Goal: Task Accomplishment & Management: Use online tool/utility

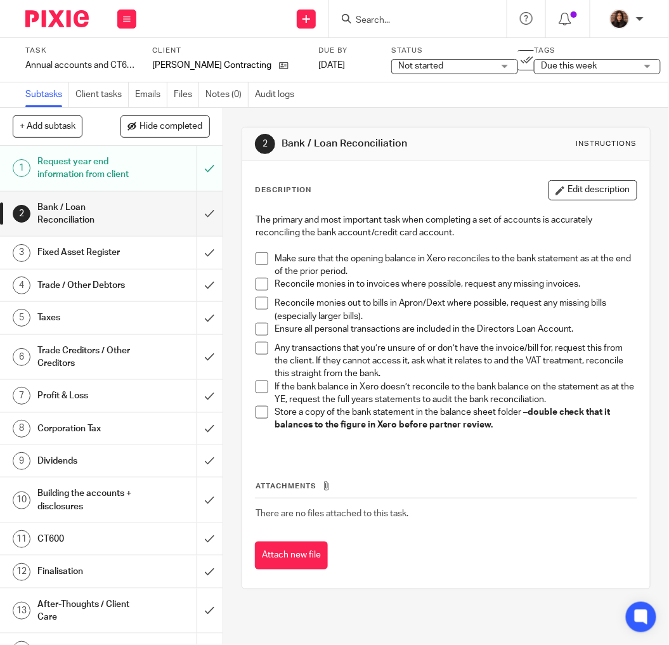
click at [258, 255] on span at bounding box center [262, 258] width 13 height 13
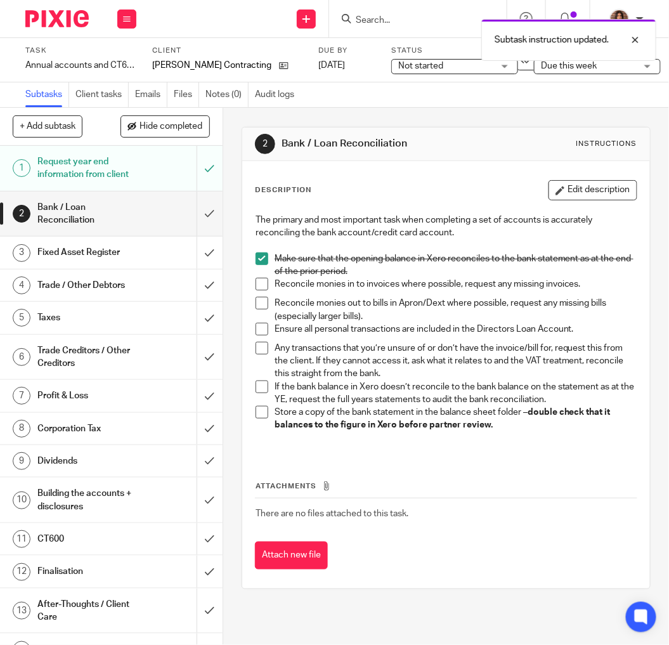
click at [263, 285] on span at bounding box center [262, 284] width 13 height 13
click at [258, 301] on span at bounding box center [262, 303] width 13 height 13
click at [259, 329] on span at bounding box center [262, 329] width 13 height 13
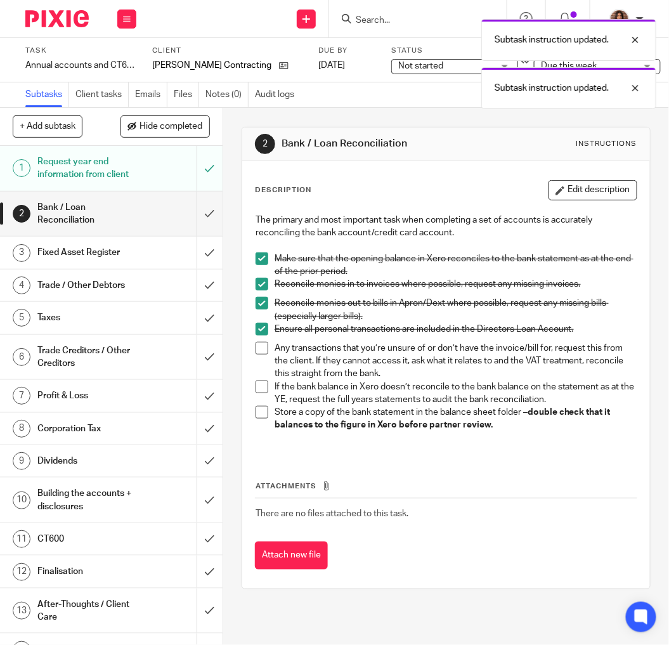
click at [258, 347] on span at bounding box center [262, 348] width 13 height 13
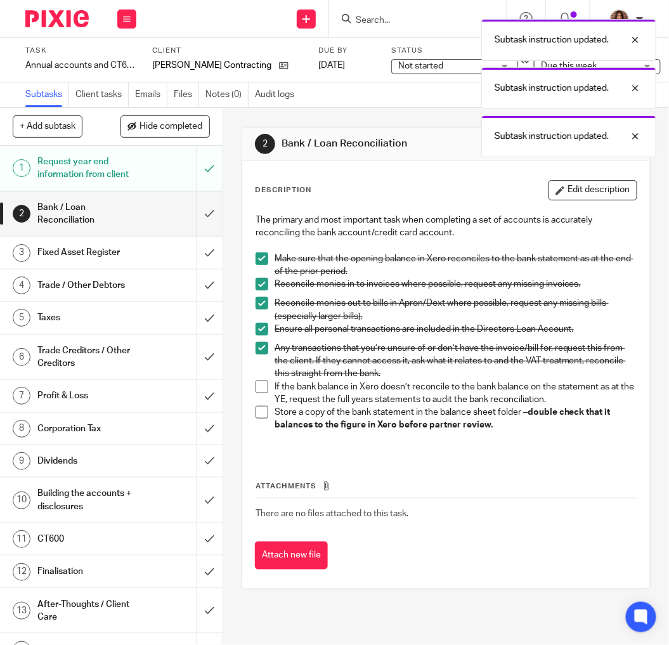
click at [256, 384] on span at bounding box center [262, 387] width 13 height 13
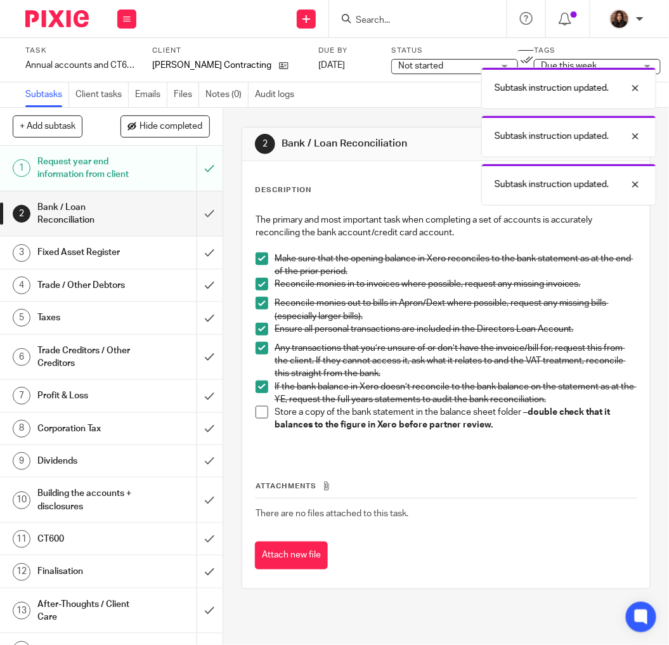
click at [256, 412] on span at bounding box center [262, 412] width 13 height 13
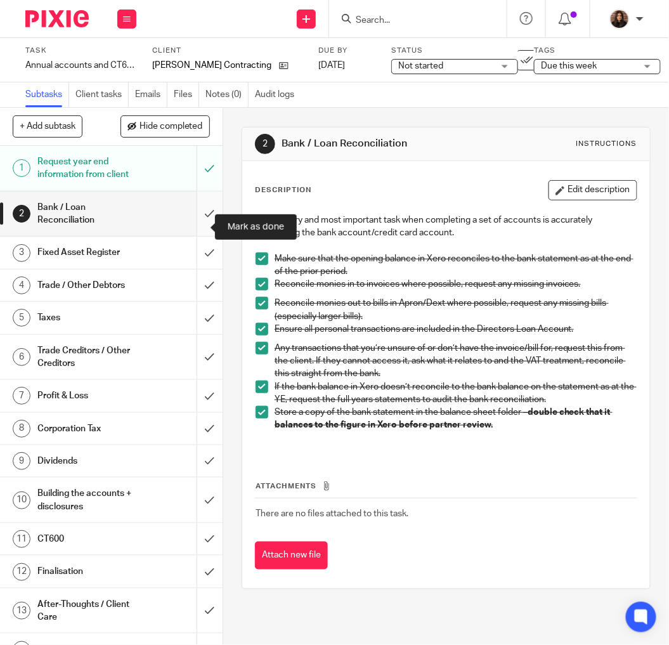
click at [192, 227] on input "submit" at bounding box center [111, 214] width 223 height 45
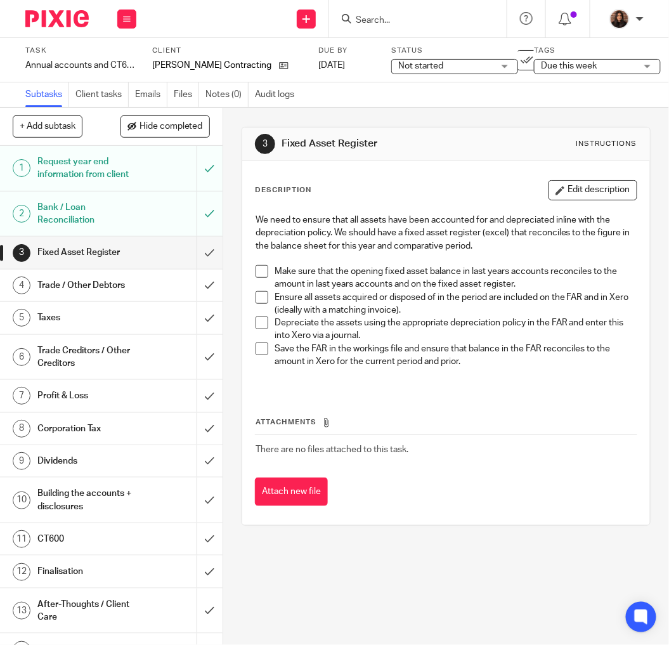
click at [258, 271] on span at bounding box center [262, 271] width 13 height 13
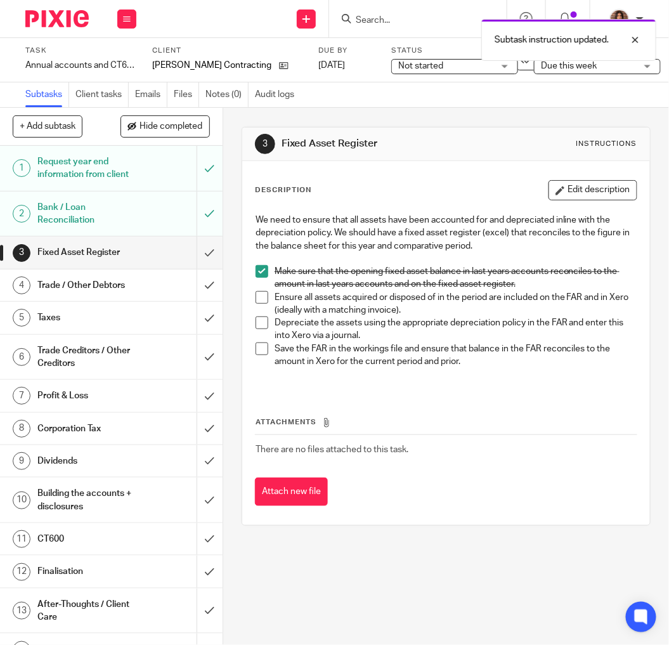
click at [256, 300] on span at bounding box center [262, 297] width 13 height 13
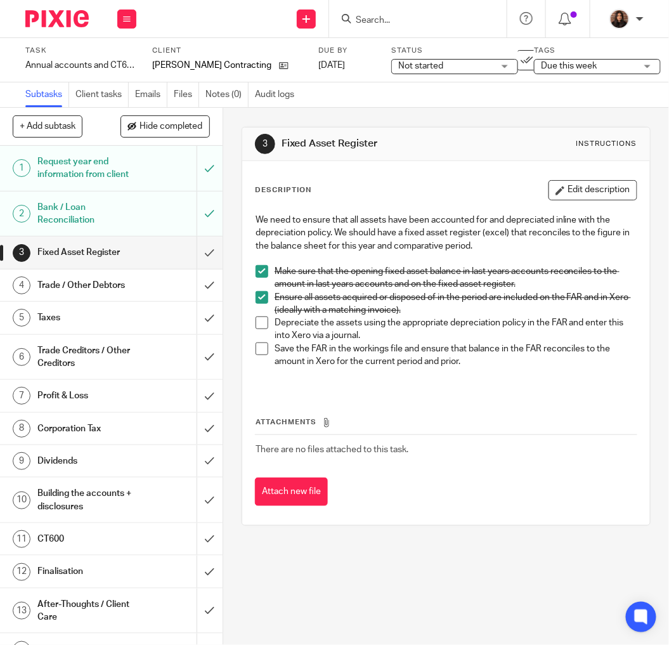
click at [260, 322] on span at bounding box center [262, 323] width 13 height 13
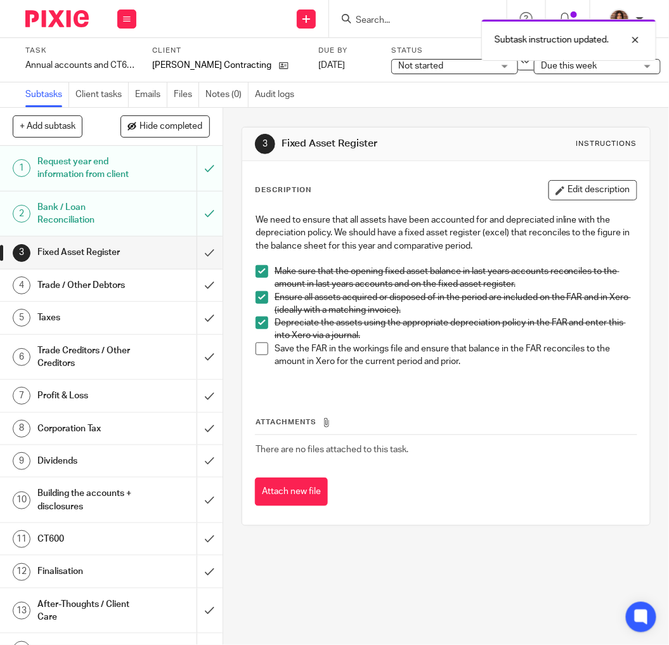
click at [258, 350] on span at bounding box center [262, 349] width 13 height 13
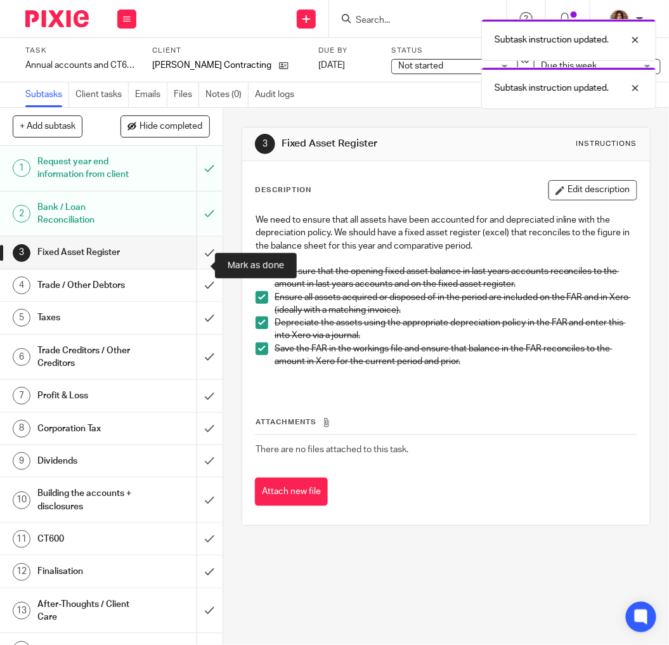
click at [193, 263] on input "submit" at bounding box center [111, 253] width 223 height 32
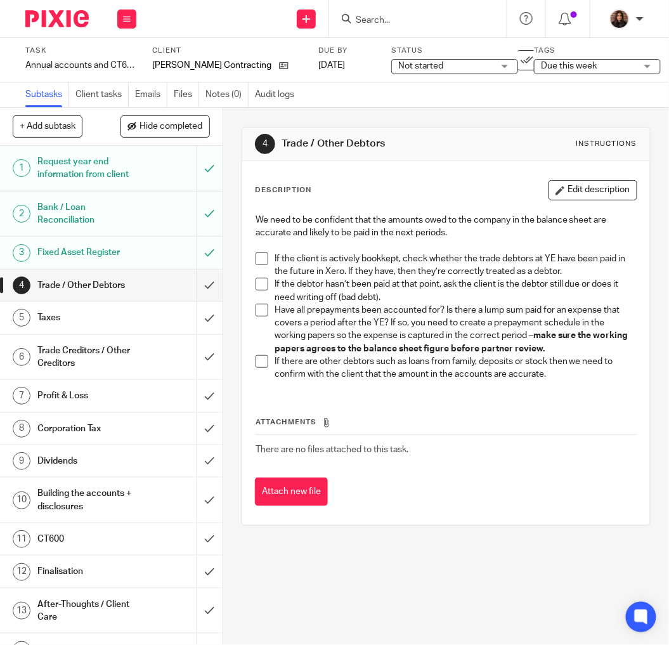
click at [256, 258] on span at bounding box center [262, 258] width 13 height 13
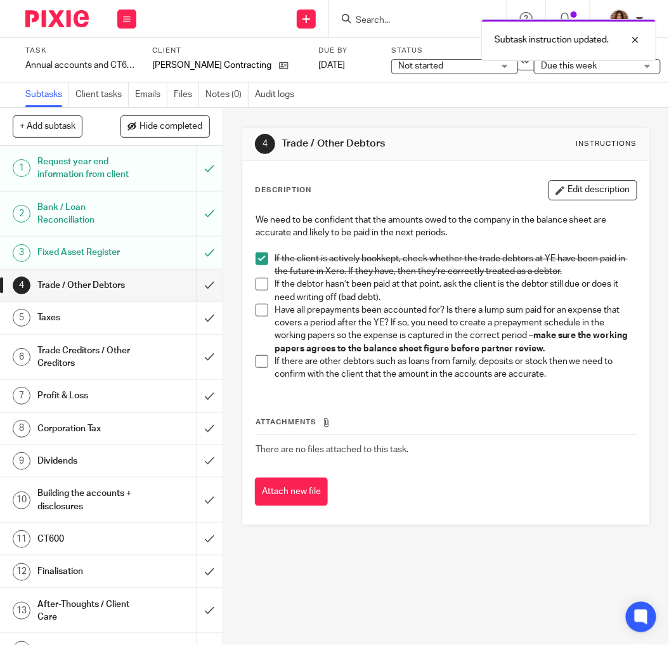
click at [258, 285] on span at bounding box center [262, 284] width 13 height 13
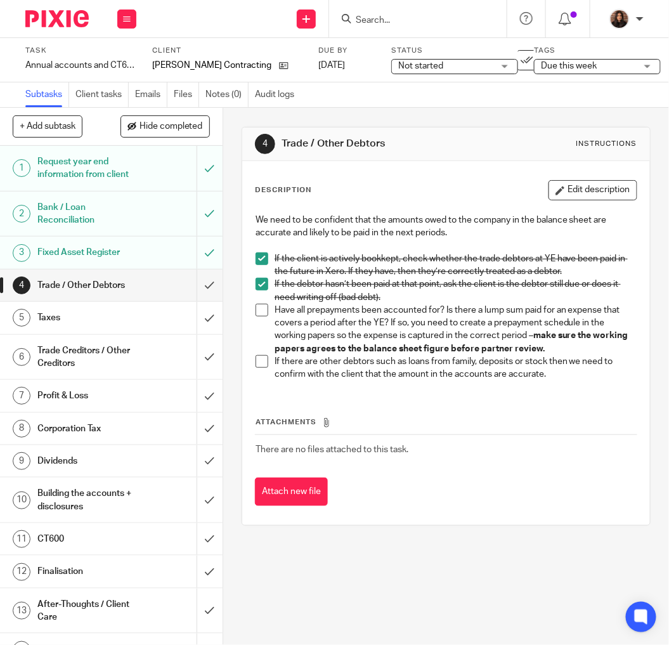
click at [259, 311] on span at bounding box center [262, 310] width 13 height 13
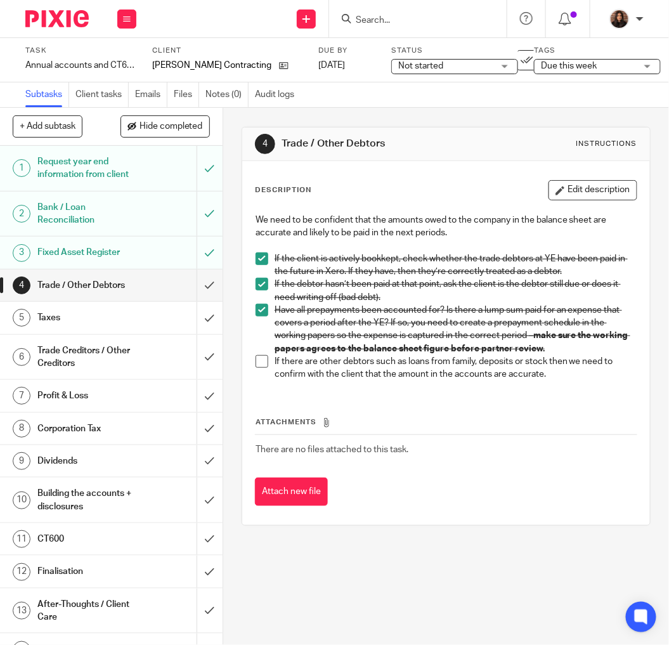
click at [259, 359] on span at bounding box center [262, 361] width 13 height 13
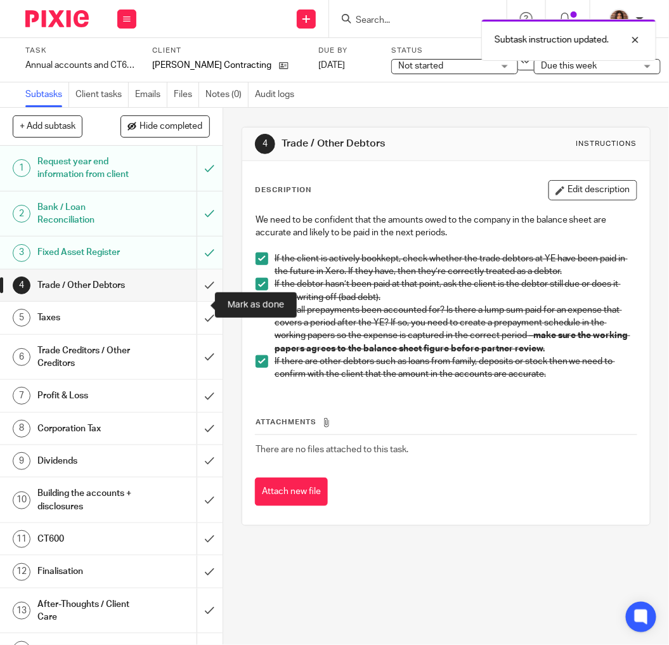
click at [193, 301] on input "submit" at bounding box center [111, 286] width 223 height 32
